Goal: Information Seeking & Learning: Learn about a topic

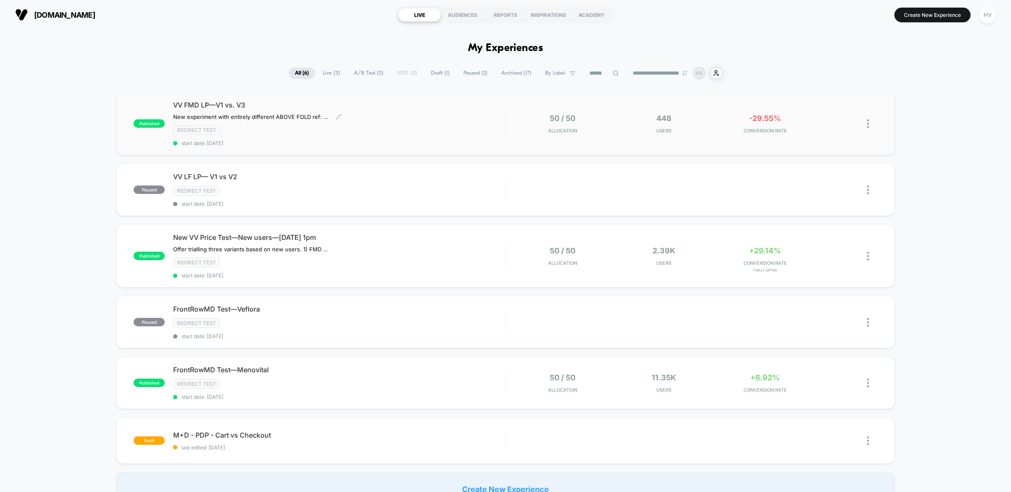
click at [429, 122] on div "VV FMD LP—V1 vs. V3 New experiment with entirely different ABOVE FOLD ref: Noti…" at bounding box center [339, 124] width 332 height 46
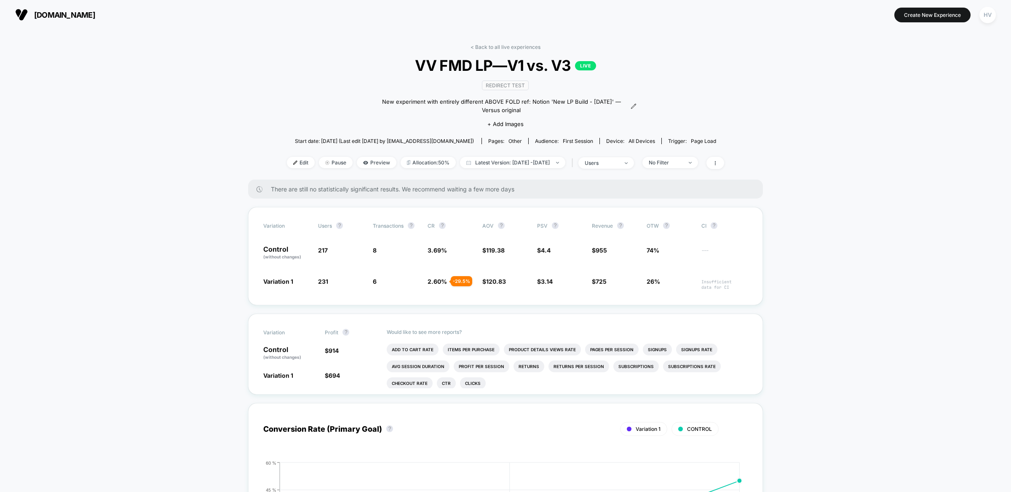
drag, startPoint x: 817, startPoint y: 230, endPoint x: 810, endPoint y: 226, distance: 8.1
